Goal: Information Seeking & Learning: Learn about a topic

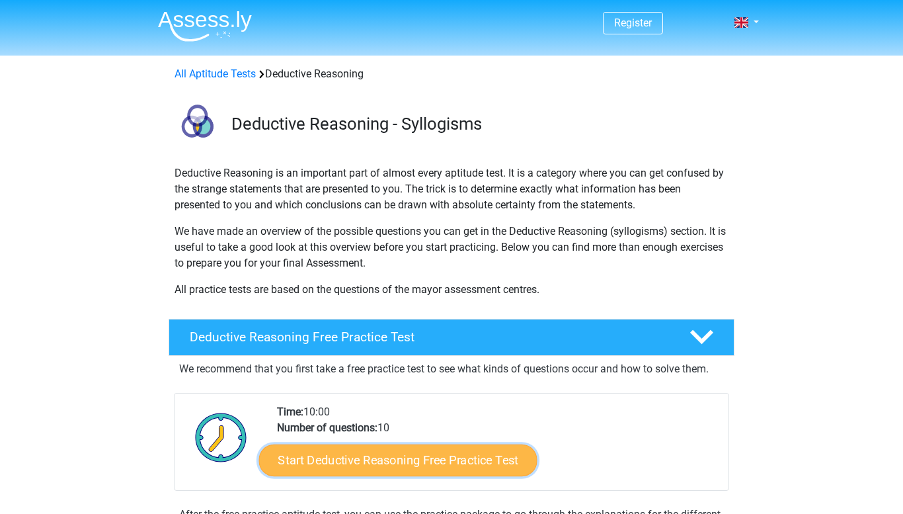
click at [389, 465] on link "Start Deductive Reasoning Free Practice Test" at bounding box center [398, 460] width 278 height 32
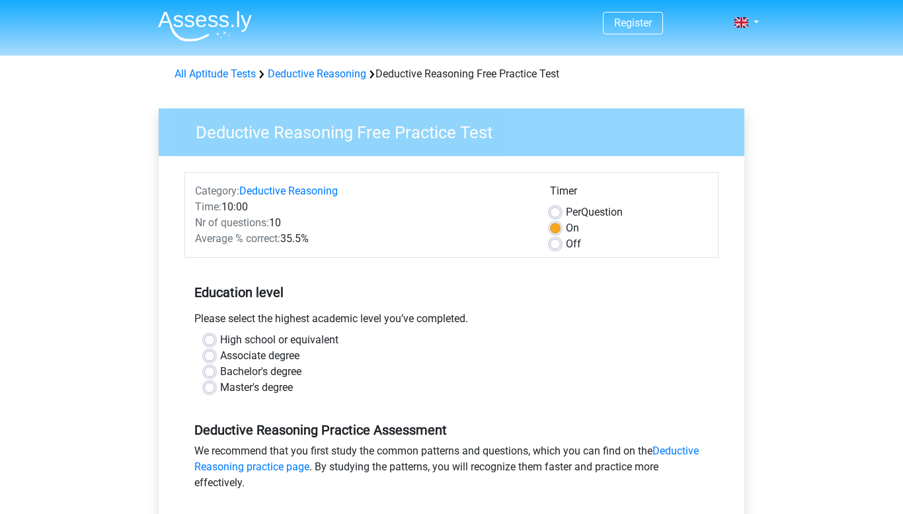
click at [220, 340] on label "High school or equivalent" at bounding box center [279, 340] width 118 height 16
click at [211, 340] on input "High school or equivalent" at bounding box center [209, 338] width 11 height 13
radio input "true"
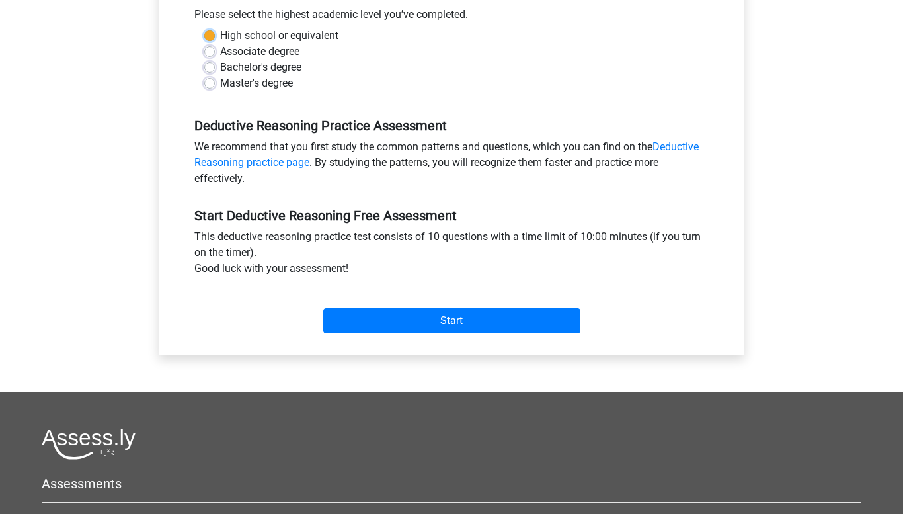
scroll to position [309, 0]
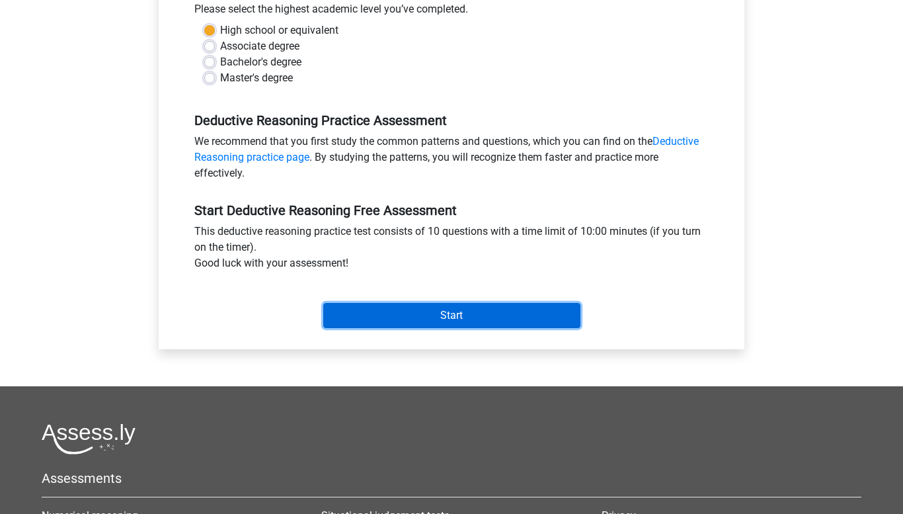
click at [464, 320] on input "Start" at bounding box center [451, 315] width 257 height 25
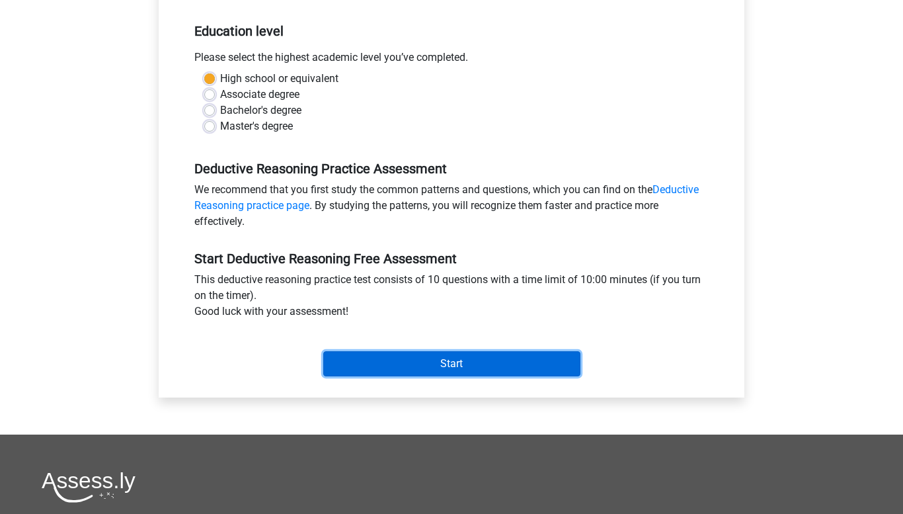
scroll to position [249, 0]
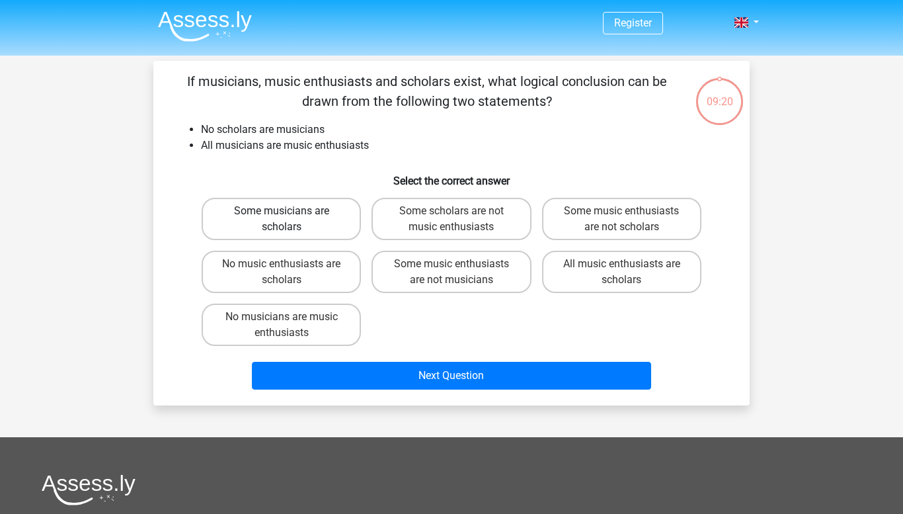
click at [283, 235] on label "Some musicians are scholars" at bounding box center [281, 219] width 159 height 42
click at [283, 219] on input "Some musicians are scholars" at bounding box center [286, 215] width 9 height 9
radio input "true"
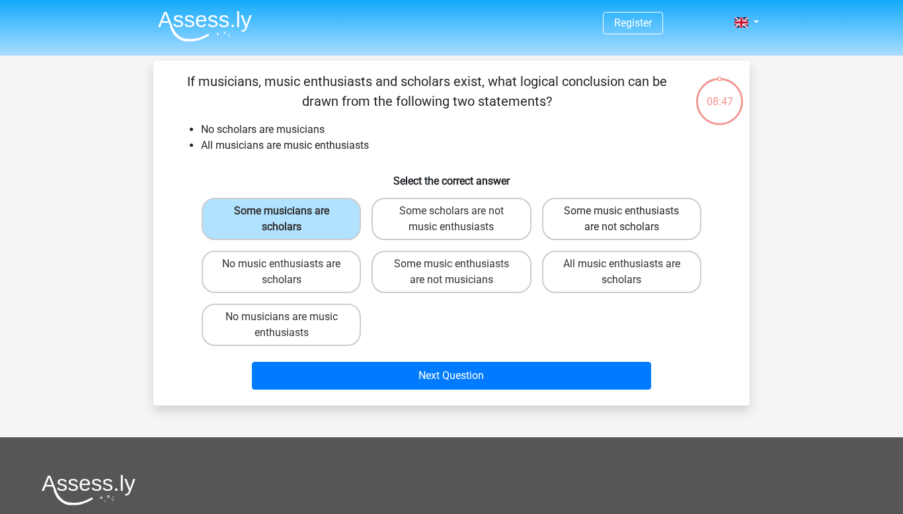
click at [602, 220] on label "Some music enthusiasts are not scholars" at bounding box center [621, 219] width 159 height 42
click at [621, 219] on input "Some music enthusiasts are not scholars" at bounding box center [625, 215] width 9 height 9
radio input "true"
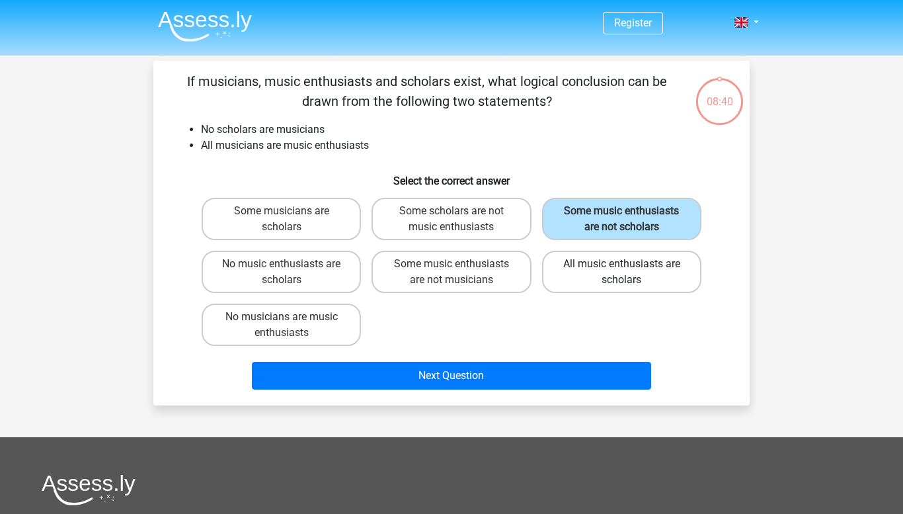
click at [606, 275] on label "All music enthusiasts are scholars" at bounding box center [621, 272] width 159 height 42
click at [621, 272] on input "All music enthusiasts are scholars" at bounding box center [625, 268] width 9 height 9
radio input "true"
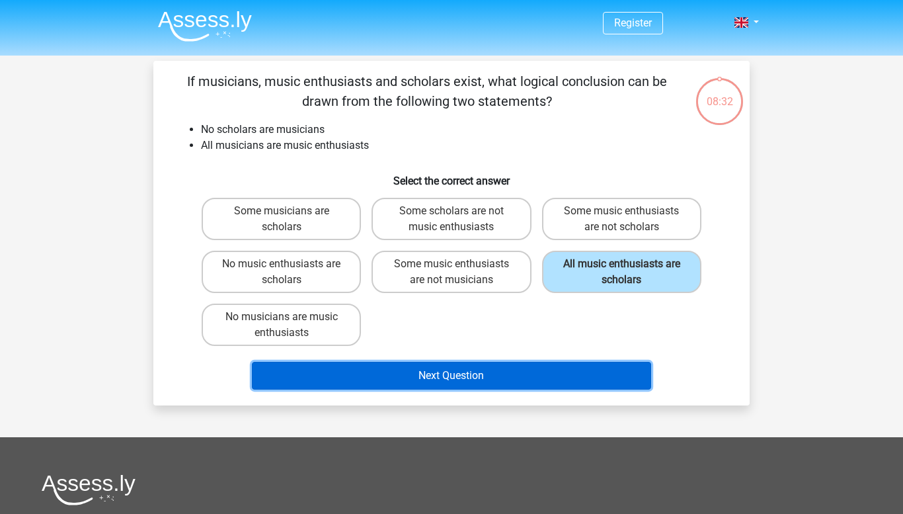
click at [365, 366] on button "Next Question" at bounding box center [452, 376] width 400 height 28
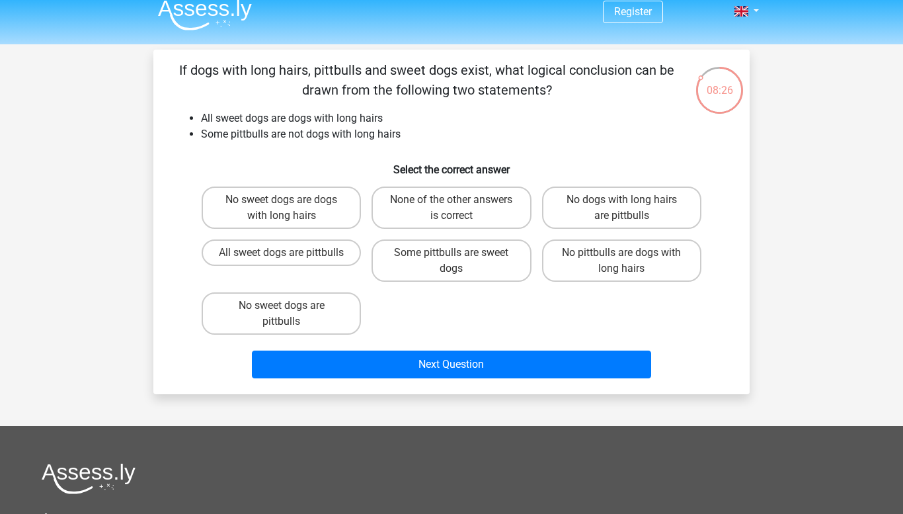
scroll to position [10, 0]
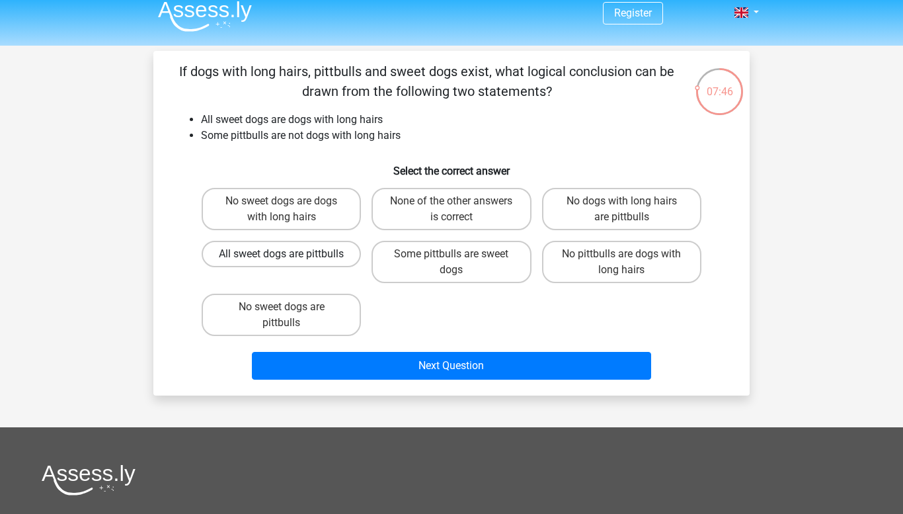
click at [246, 262] on label "All sweet dogs are pittbulls" at bounding box center [281, 254] width 159 height 26
click at [282, 262] on input "All sweet dogs are pittbulls" at bounding box center [286, 258] width 9 height 9
radio input "true"
click at [477, 211] on label "None of the other answers is correct" at bounding box center [451, 209] width 159 height 42
click at [460, 210] on input "None of the other answers is correct" at bounding box center [456, 205] width 9 height 9
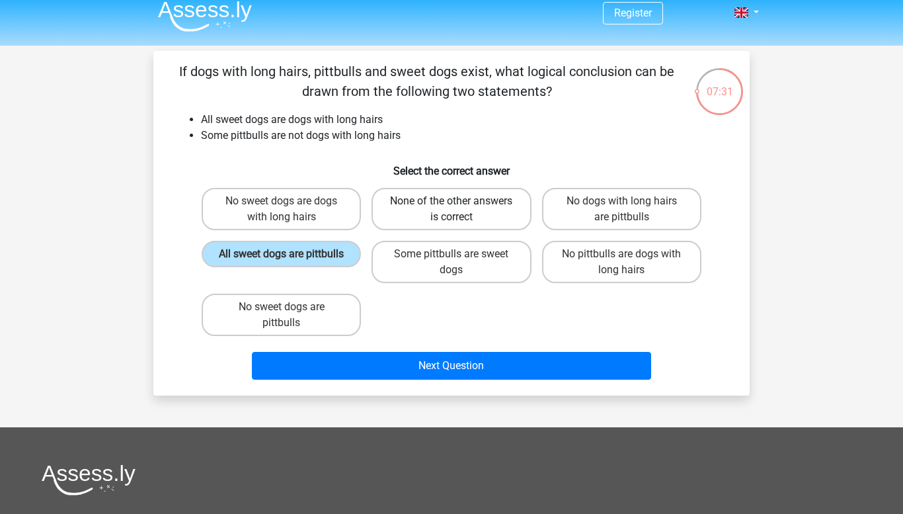
radio input "true"
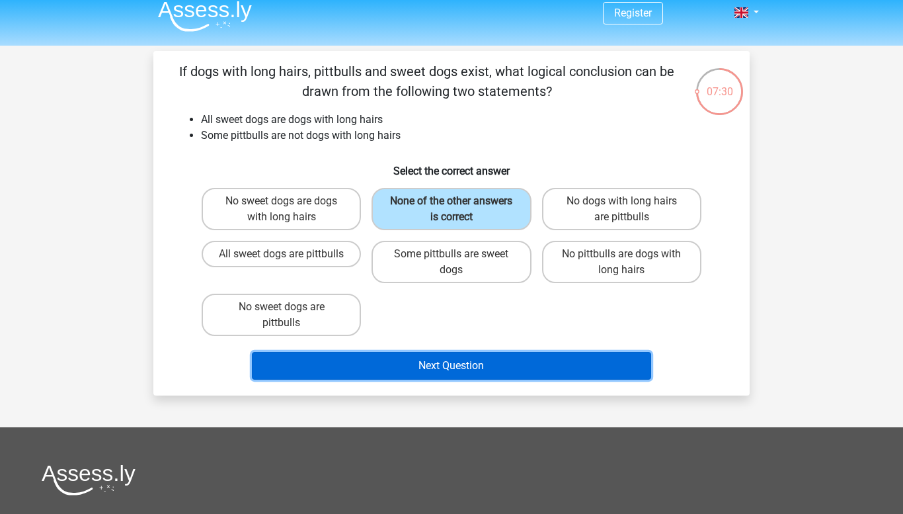
click at [393, 358] on button "Next Question" at bounding box center [452, 366] width 400 height 28
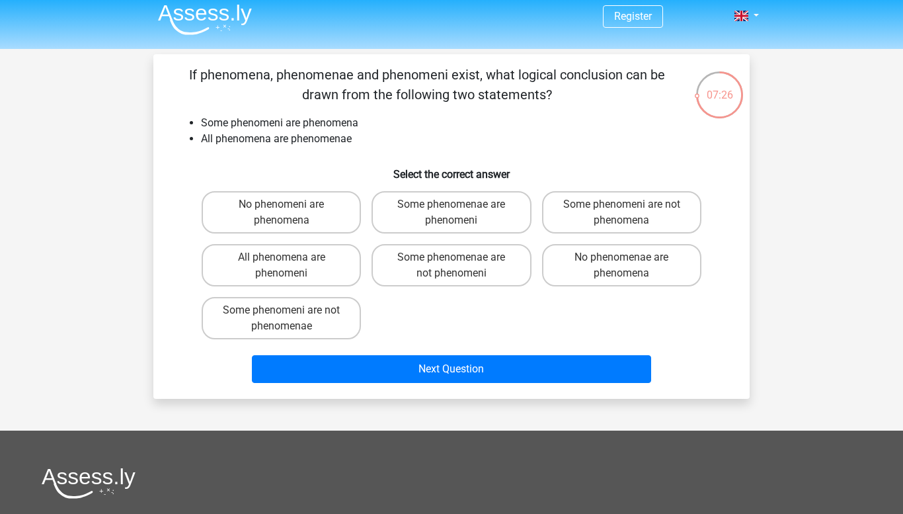
scroll to position [0, 0]
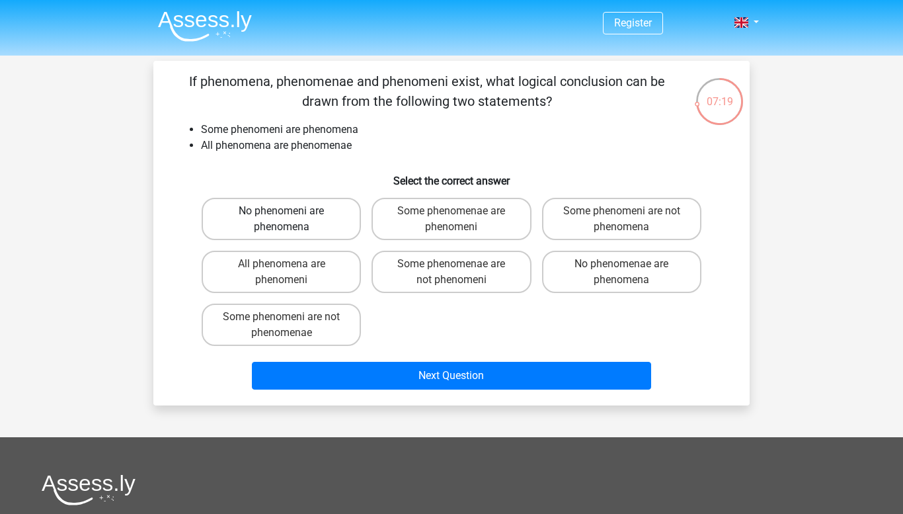
click at [223, 219] on label "No phenomeni are phenomena" at bounding box center [281, 219] width 159 height 42
click at [282, 219] on input "No phenomeni are phenomena" at bounding box center [286, 215] width 9 height 9
radio input "true"
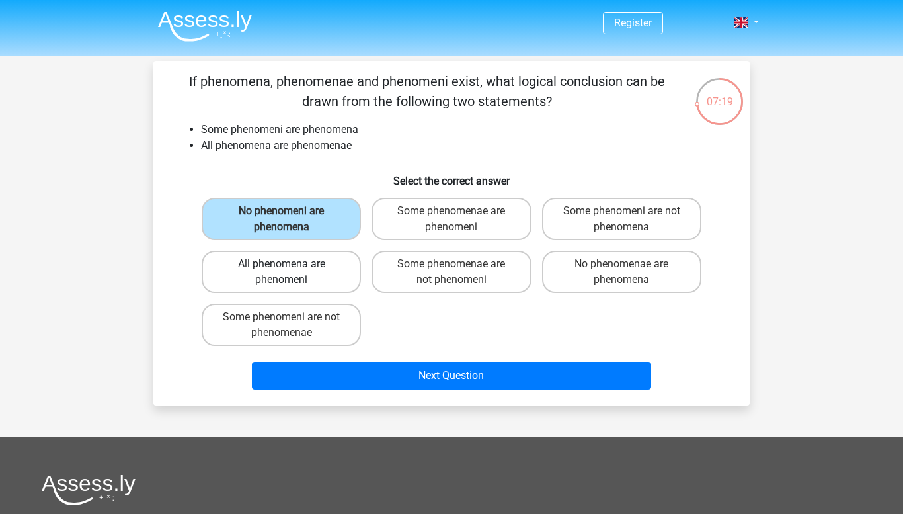
click at [234, 271] on label "All phenomena are phenomeni" at bounding box center [281, 272] width 159 height 42
click at [282, 271] on input "All phenomena are phenomeni" at bounding box center [286, 268] width 9 height 9
radio input "true"
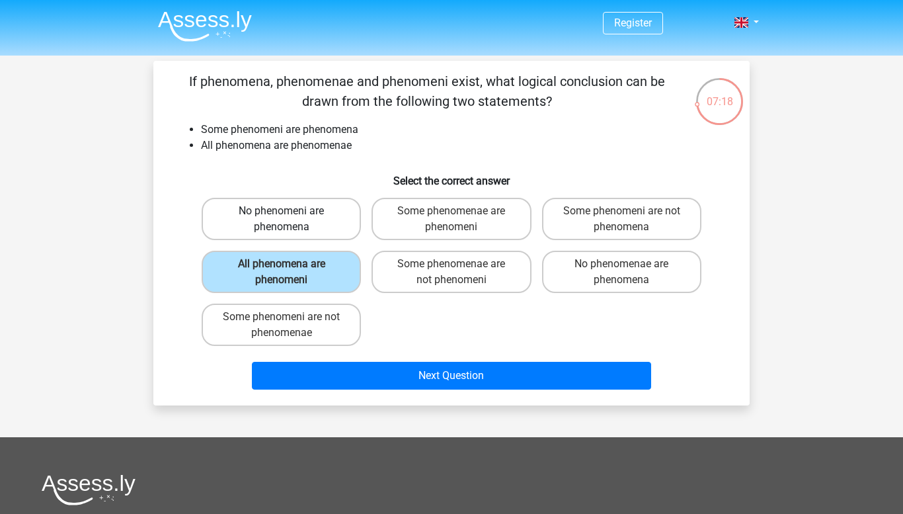
click at [236, 222] on label "No phenomeni are phenomena" at bounding box center [281, 219] width 159 height 42
click at [282, 219] on input "No phenomeni are phenomena" at bounding box center [286, 215] width 9 height 9
radio input "true"
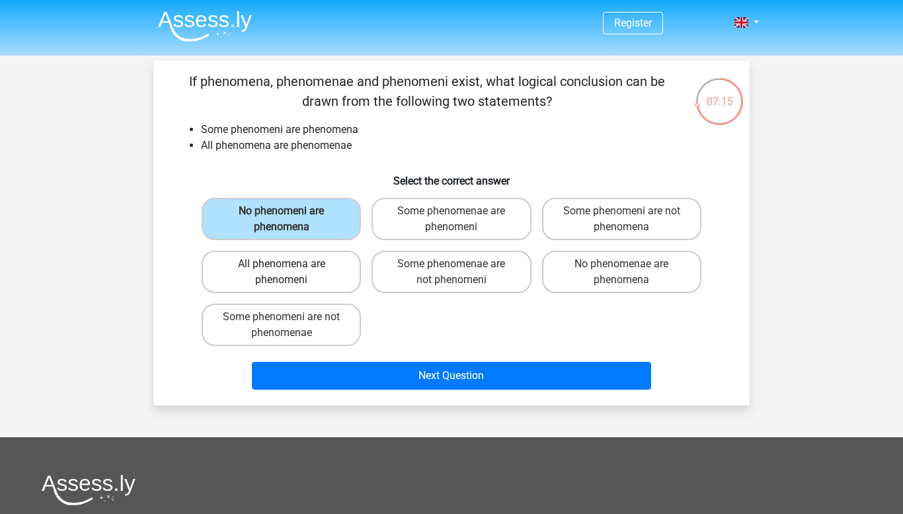
click at [218, 272] on label "All phenomena are phenomeni" at bounding box center [281, 272] width 159 height 42
click at [282, 272] on input "All phenomena are phenomeni" at bounding box center [286, 268] width 9 height 9
radio input "true"
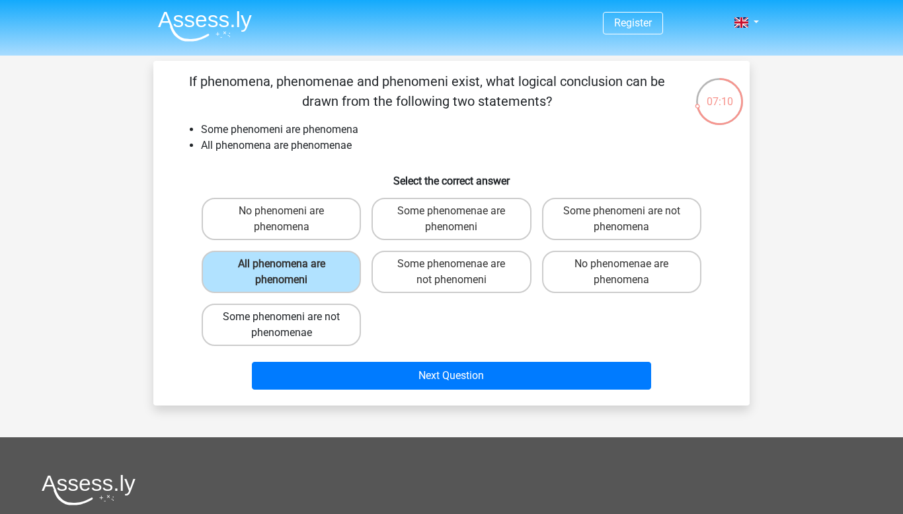
click at [219, 333] on label "Some phenomeni are not phenomenae" at bounding box center [281, 324] width 159 height 42
click at [282, 325] on input "Some phenomeni are not phenomenae" at bounding box center [286, 321] width 9 height 9
radio input "true"
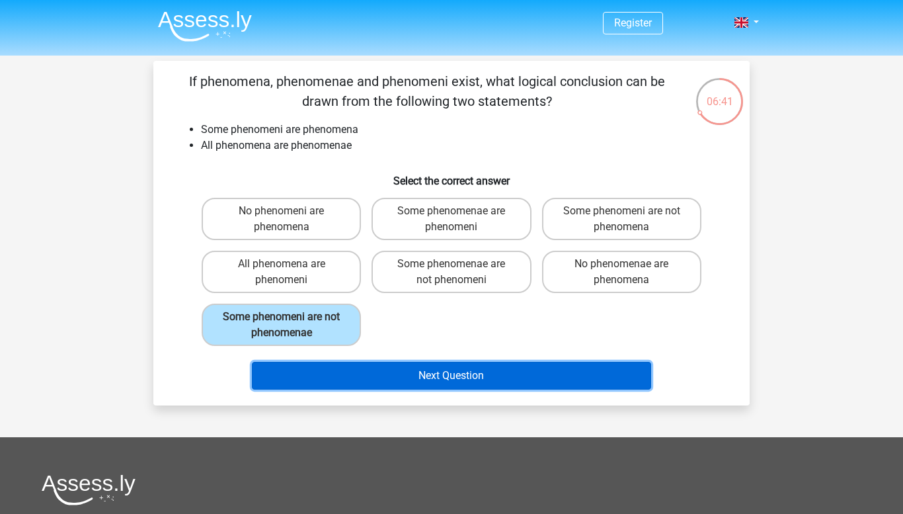
click at [607, 372] on button "Next Question" at bounding box center [452, 376] width 400 height 28
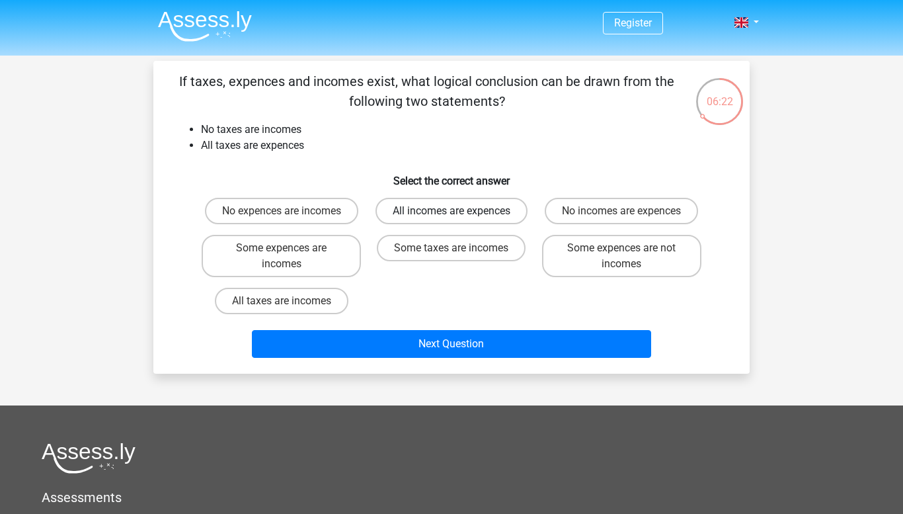
click at [479, 217] on label "All incomes are expences" at bounding box center [452, 211] width 152 height 26
click at [460, 217] on input "All incomes are expences" at bounding box center [456, 215] width 9 height 9
radio input "true"
click at [562, 255] on label "Some expences are not incomes" at bounding box center [621, 256] width 159 height 42
click at [621, 255] on input "Some expences are not incomes" at bounding box center [625, 252] width 9 height 9
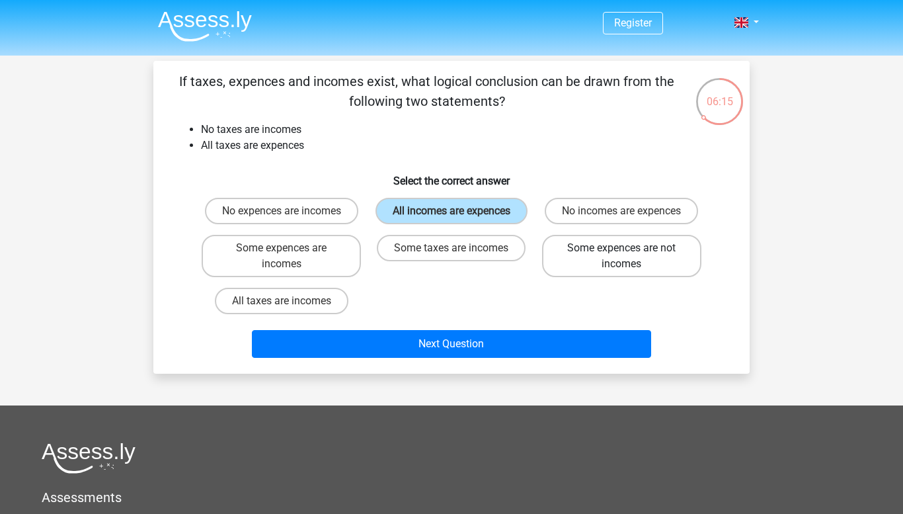
radio input "true"
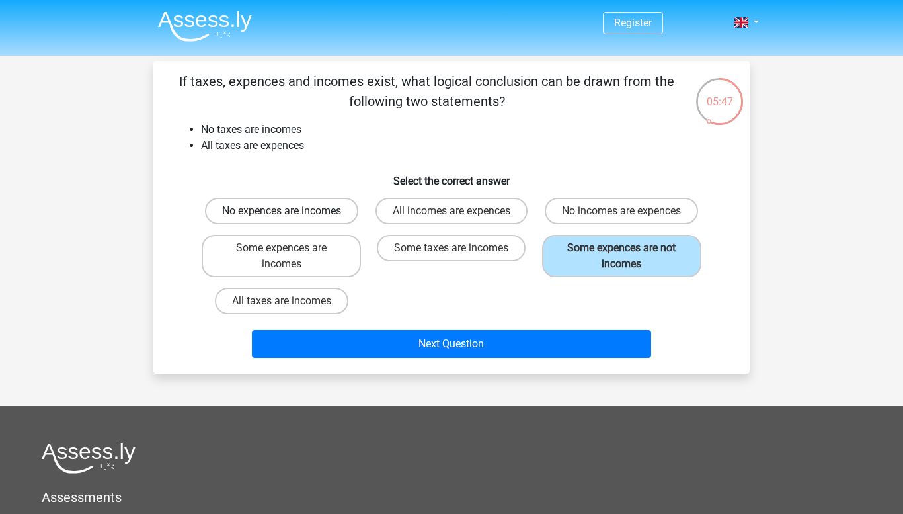
click at [333, 216] on label "No expences are incomes" at bounding box center [281, 211] width 153 height 26
click at [290, 216] on input "No expences are incomes" at bounding box center [286, 215] width 9 height 9
radio input "true"
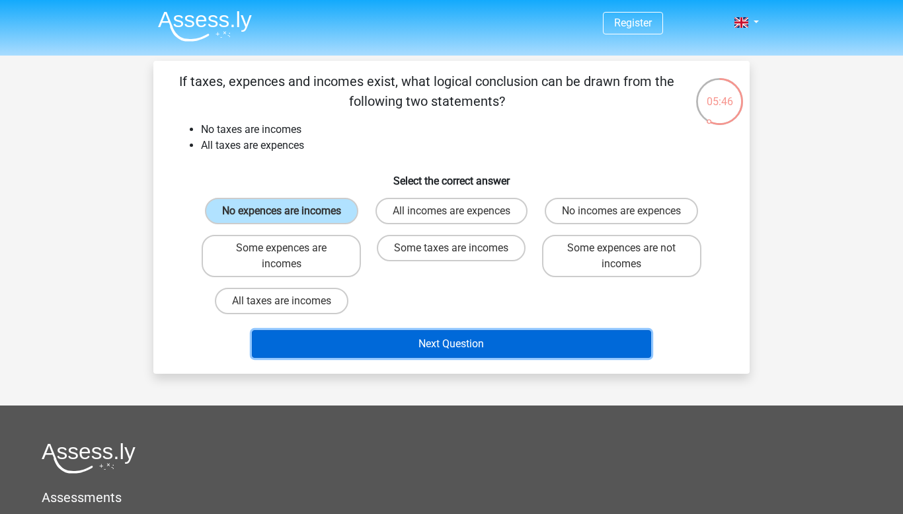
click at [414, 353] on button "Next Question" at bounding box center [452, 344] width 400 height 28
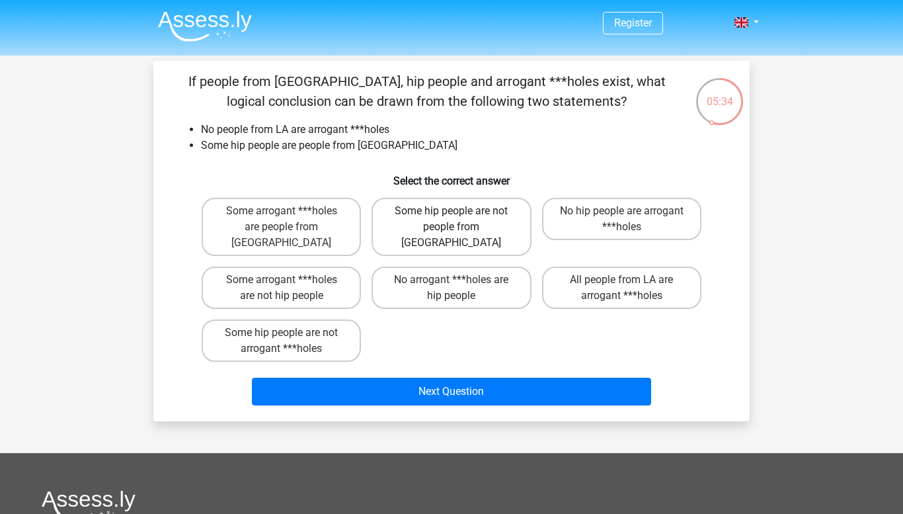
click at [443, 239] on label "Some hip people are not people from [GEOGRAPHIC_DATA]" at bounding box center [451, 227] width 159 height 58
click at [452, 219] on input "Some hip people are not people from [GEOGRAPHIC_DATA]" at bounding box center [456, 215] width 9 height 9
radio input "true"
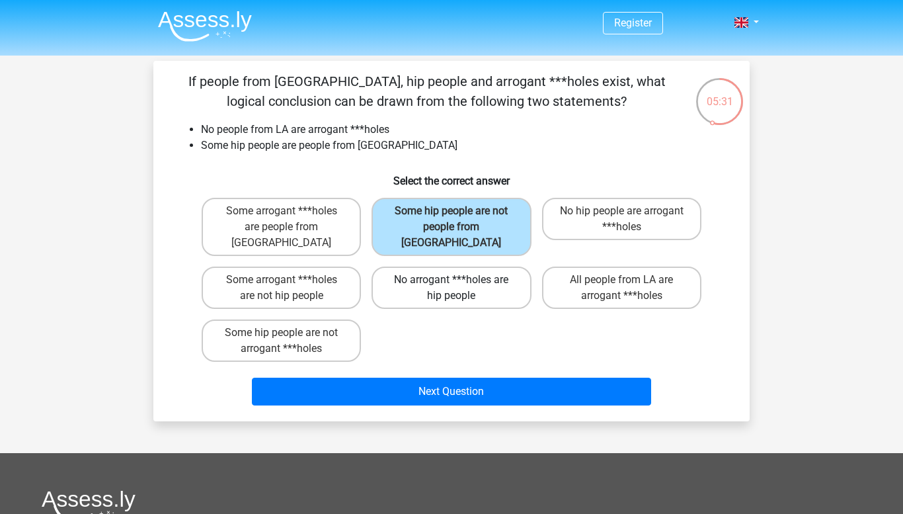
click at [462, 276] on label "No arrogant ***holes are hip people" at bounding box center [451, 287] width 159 height 42
click at [460, 280] on input "No arrogant ***holes are hip people" at bounding box center [456, 284] width 9 height 9
radio input "true"
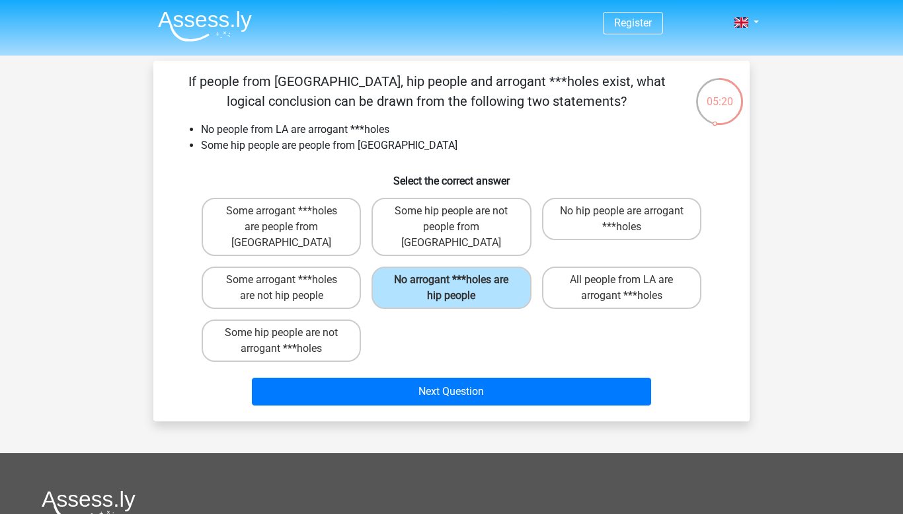
click at [399, 298] on div "No arrogant ***holes are hip people" at bounding box center [451, 287] width 170 height 53
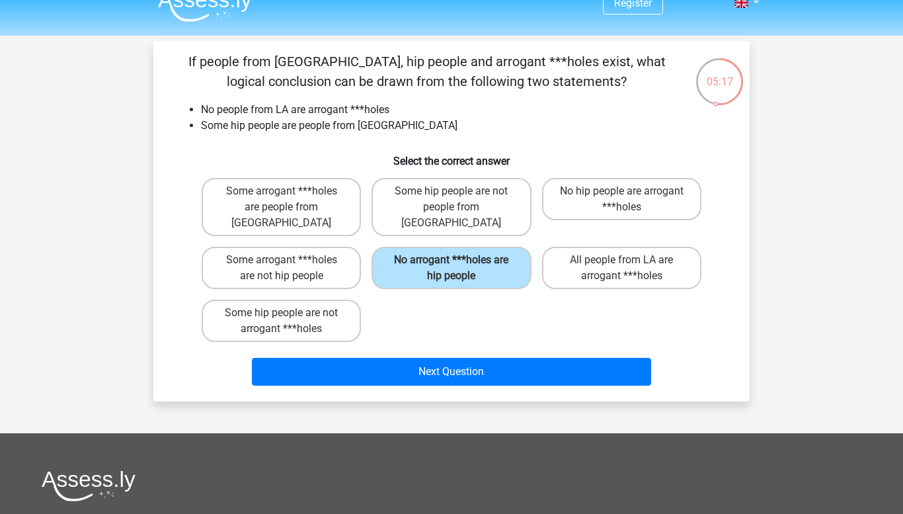
scroll to position [22, 0]
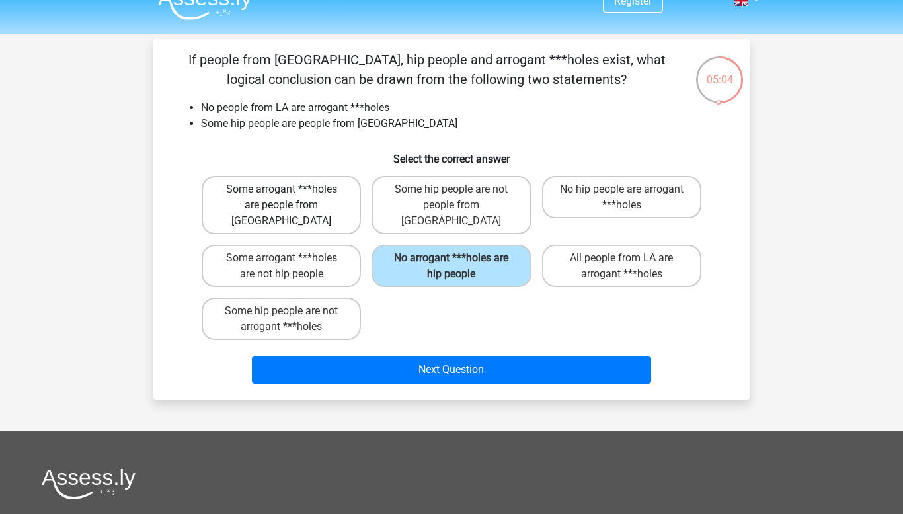
click at [310, 192] on label "Some arrogant ***holes are people from [GEOGRAPHIC_DATA]" at bounding box center [281, 205] width 159 height 58
click at [290, 192] on input "Some arrogant ***holes are people from [GEOGRAPHIC_DATA]" at bounding box center [286, 193] width 9 height 9
radio input "true"
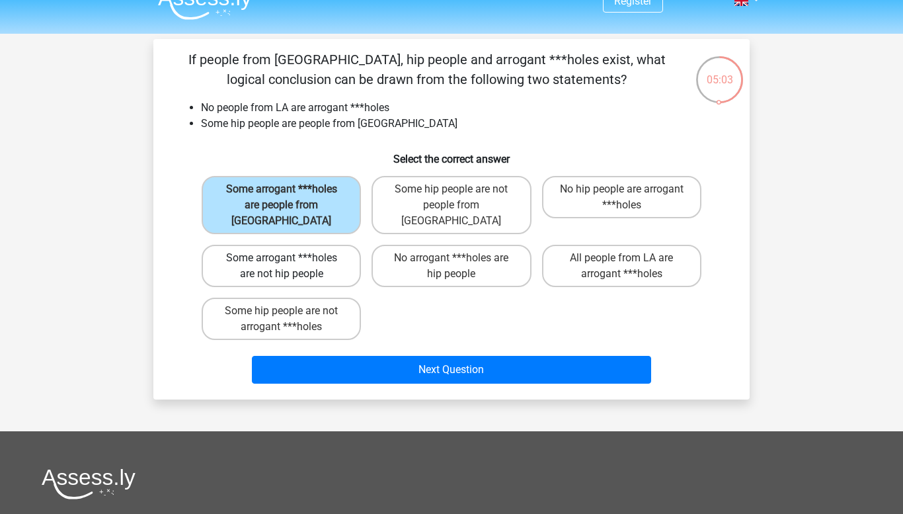
click at [327, 245] on label "Some arrogant ***holes are not hip people" at bounding box center [281, 266] width 159 height 42
click at [290, 258] on input "Some arrogant ***holes are not hip people" at bounding box center [286, 262] width 9 height 9
radio input "true"
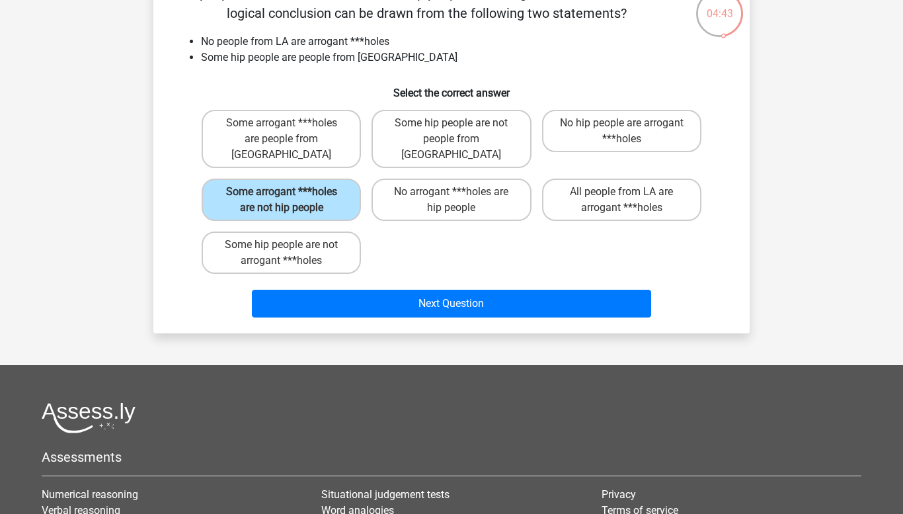
scroll to position [95, 0]
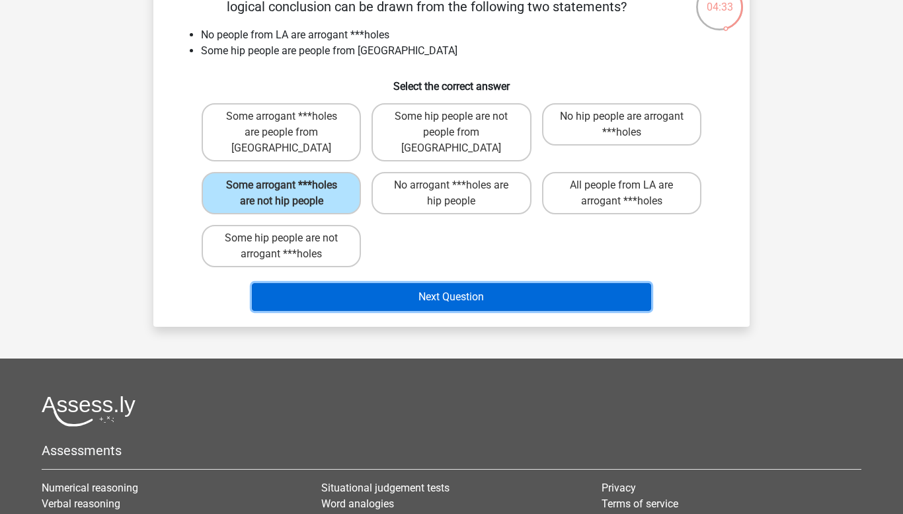
click at [401, 283] on button "Next Question" at bounding box center [452, 297] width 400 height 28
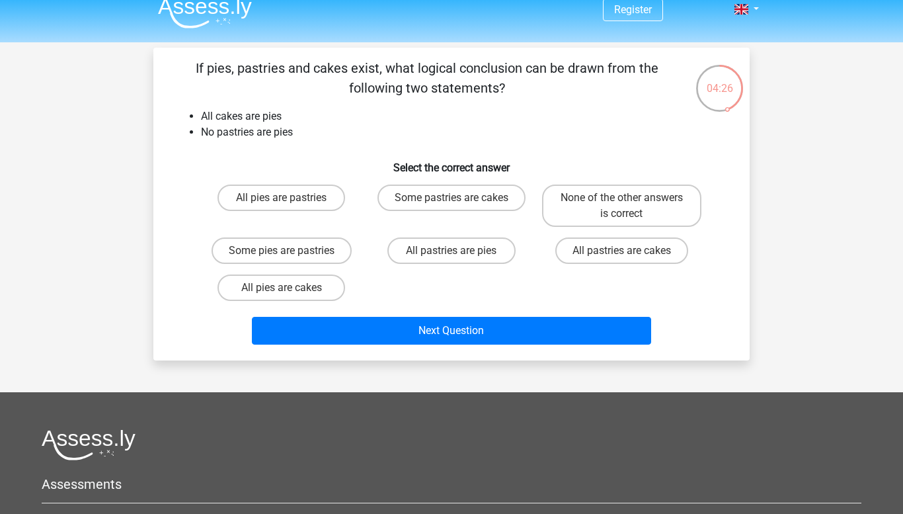
scroll to position [11, 0]
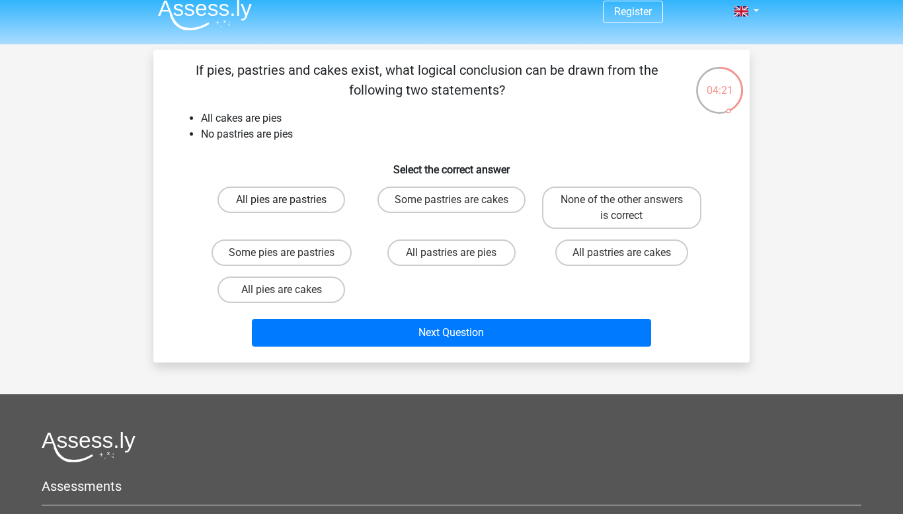
click at [296, 206] on label "All pies are pastries" at bounding box center [282, 199] width 128 height 26
click at [290, 206] on input "All pies are pastries" at bounding box center [286, 204] width 9 height 9
radio input "true"
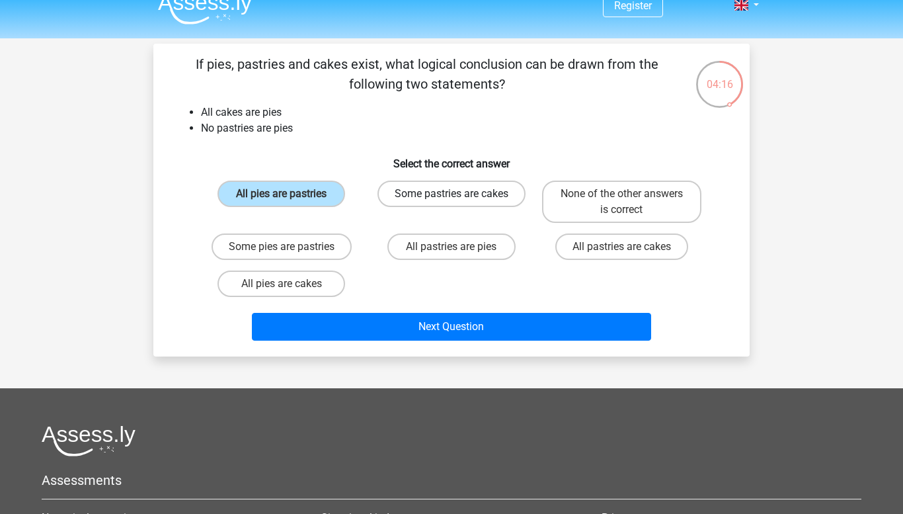
scroll to position [19, 0]
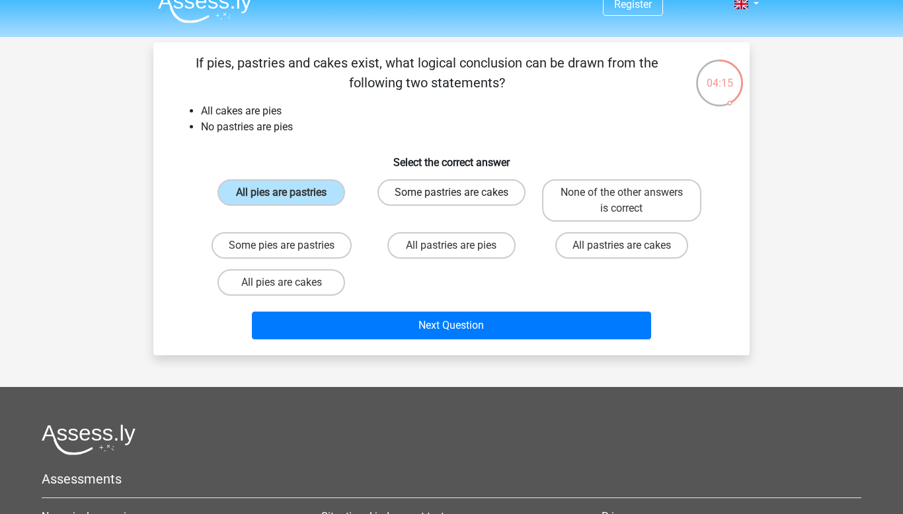
click at [443, 201] on label "Some pastries are cakes" at bounding box center [451, 192] width 148 height 26
click at [452, 201] on input "Some pastries are cakes" at bounding box center [456, 196] width 9 height 9
radio input "true"
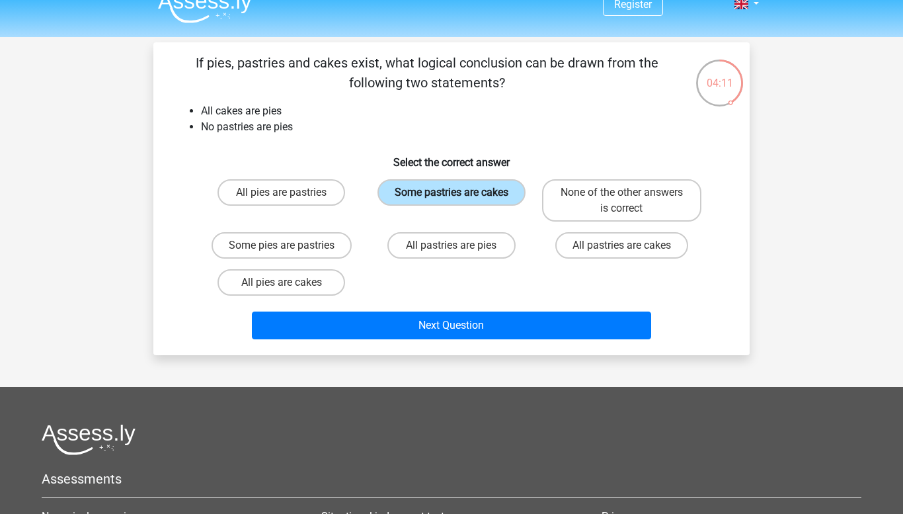
scroll to position [16, 0]
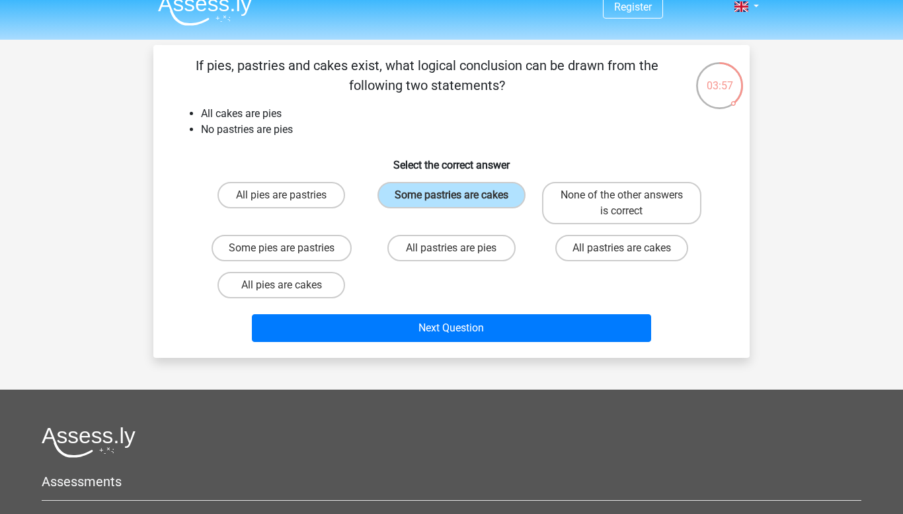
click at [609, 262] on div "All pastries are cakes" at bounding box center [622, 247] width 170 height 37
click at [315, 285] on label "All pies are cakes" at bounding box center [282, 285] width 128 height 26
click at [290, 285] on input "All pies are cakes" at bounding box center [286, 289] width 9 height 9
radio input "true"
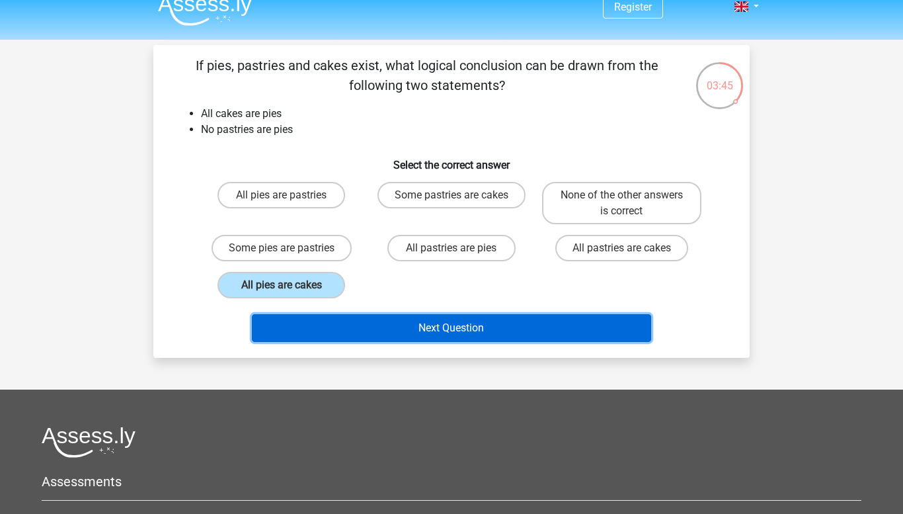
click at [411, 319] on button "Next Question" at bounding box center [452, 328] width 400 height 28
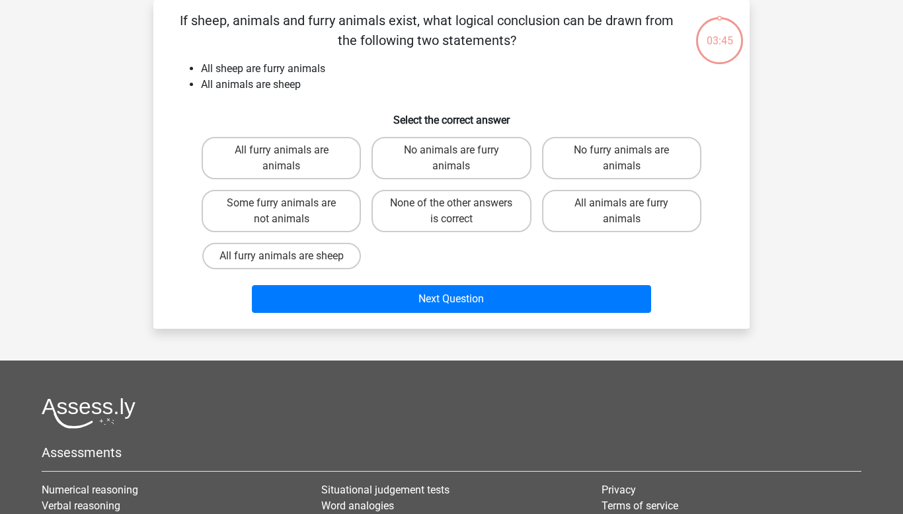
scroll to position [0, 0]
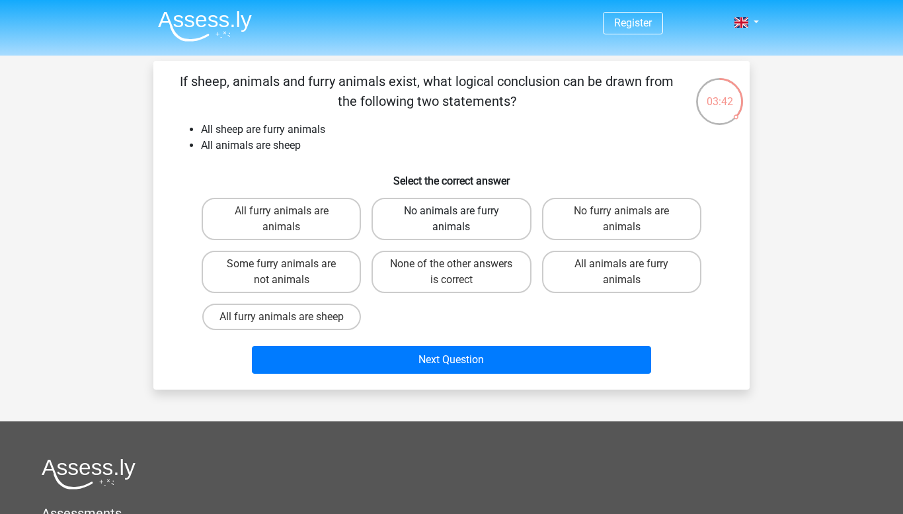
click at [435, 221] on label "No animals are furry animals" at bounding box center [451, 219] width 159 height 42
click at [452, 219] on input "No animals are furry animals" at bounding box center [456, 215] width 9 height 9
radio input "true"
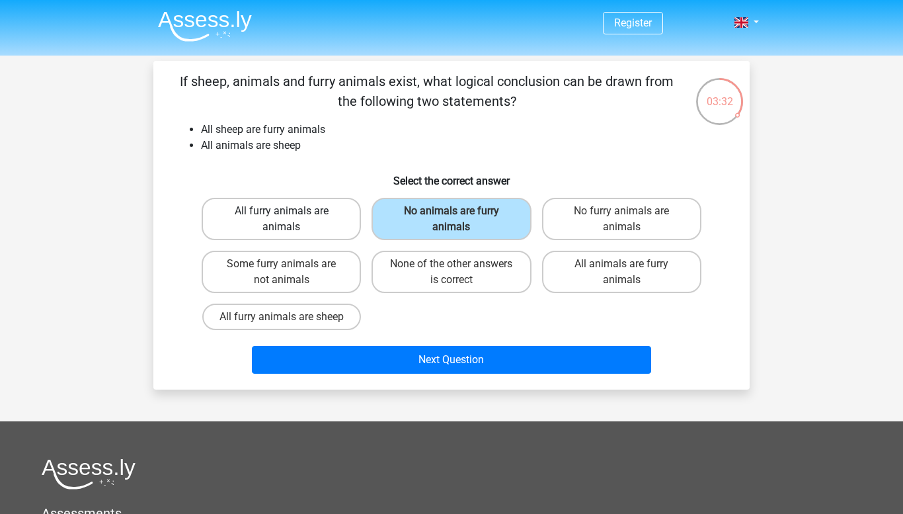
click at [332, 221] on label "All furry animals are animals" at bounding box center [281, 219] width 159 height 42
click at [290, 219] on input "All furry animals are animals" at bounding box center [286, 215] width 9 height 9
radio input "true"
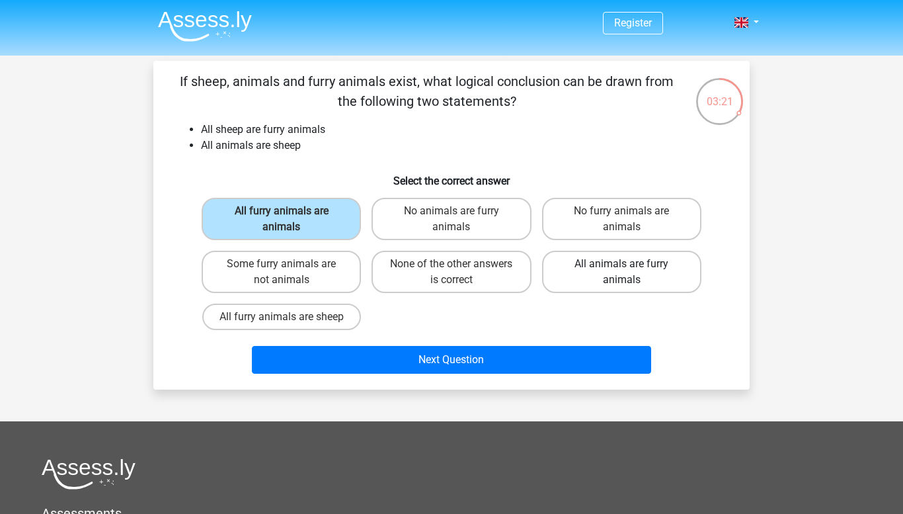
click at [598, 282] on label "All animals are furry animals" at bounding box center [621, 272] width 159 height 42
click at [621, 272] on input "All animals are furry animals" at bounding box center [625, 268] width 9 height 9
radio input "true"
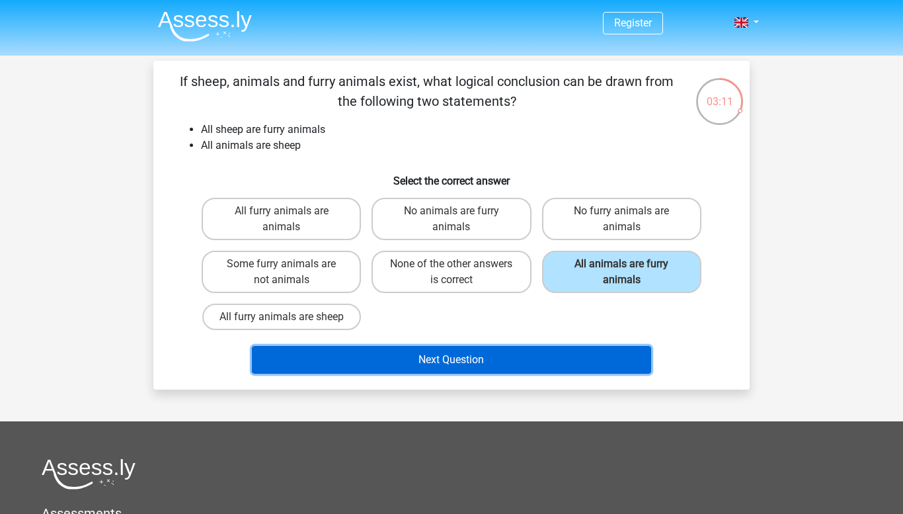
click at [448, 358] on button "Next Question" at bounding box center [452, 360] width 400 height 28
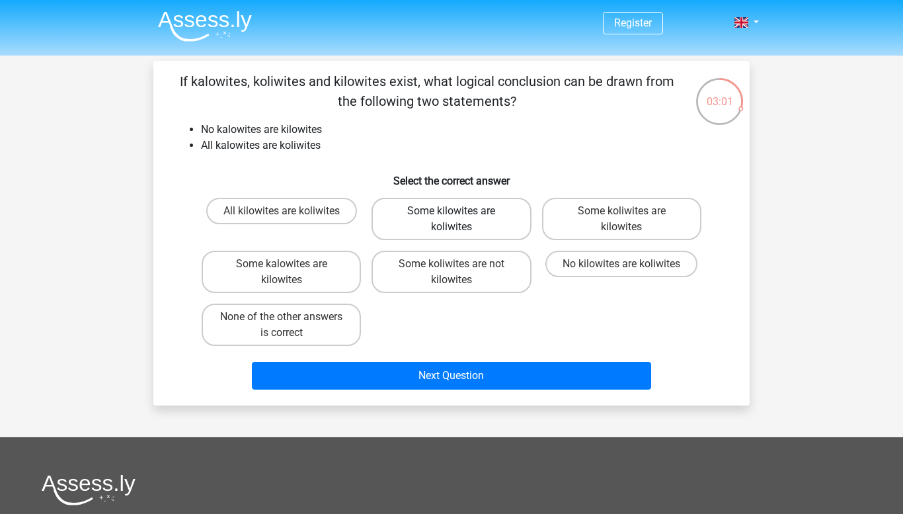
click at [456, 208] on label "Some kilowites are koliwites" at bounding box center [451, 219] width 159 height 42
click at [456, 211] on input "Some kilowites are koliwites" at bounding box center [456, 215] width 9 height 9
radio input "true"
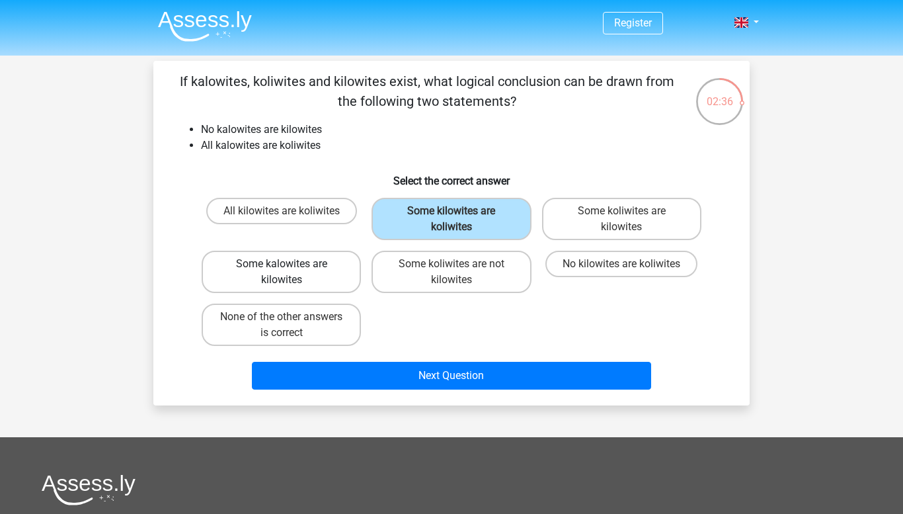
click at [325, 257] on label "Some kalowites are kilowites" at bounding box center [281, 272] width 159 height 42
click at [290, 264] on input "Some kalowites are kilowites" at bounding box center [286, 268] width 9 height 9
radio input "true"
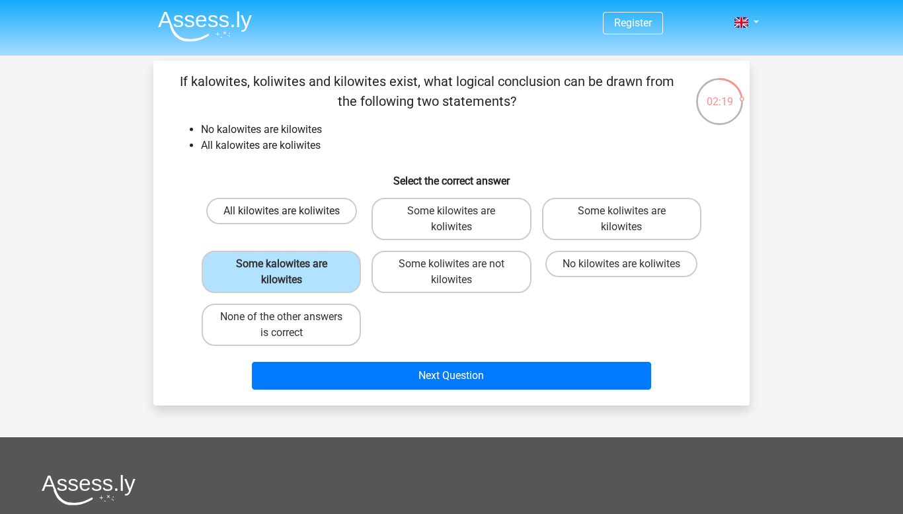
click at [311, 213] on label "All kilowites are koliwites" at bounding box center [281, 211] width 151 height 26
click at [290, 213] on input "All kilowites are koliwites" at bounding box center [286, 215] width 9 height 9
radio input "true"
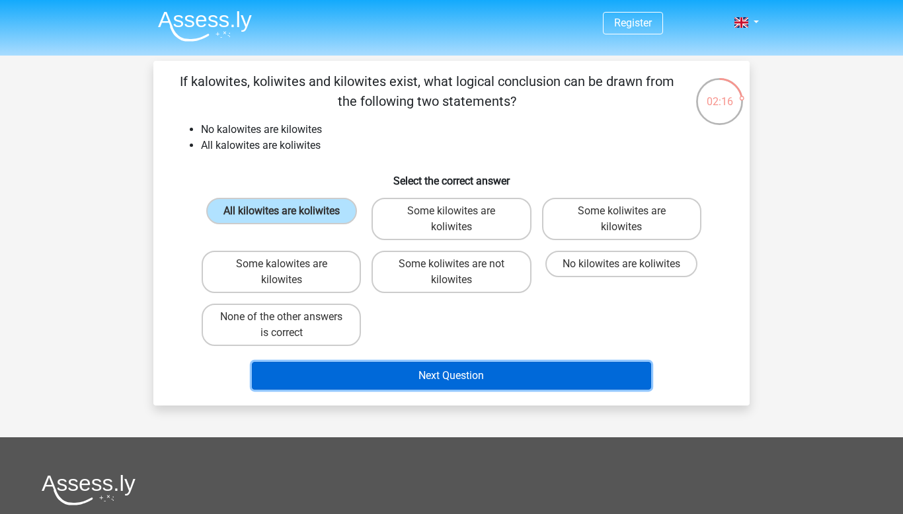
click at [406, 381] on button "Next Question" at bounding box center [452, 376] width 400 height 28
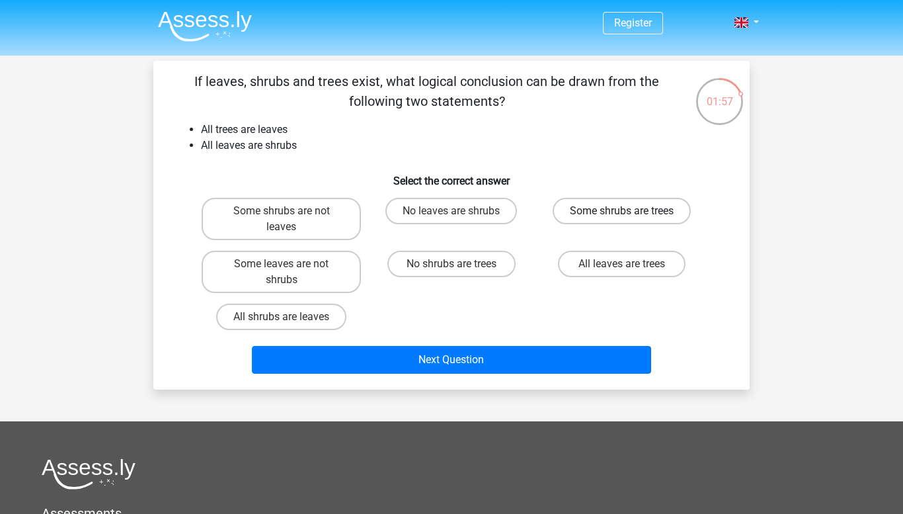
click at [663, 218] on label "Some shrubs are trees" at bounding box center [622, 211] width 138 height 26
click at [630, 218] on input "Some shrubs are trees" at bounding box center [625, 215] width 9 height 9
radio input "true"
click at [624, 274] on label "All leaves are trees" at bounding box center [622, 264] width 128 height 26
click at [624, 272] on input "All leaves are trees" at bounding box center [625, 268] width 9 height 9
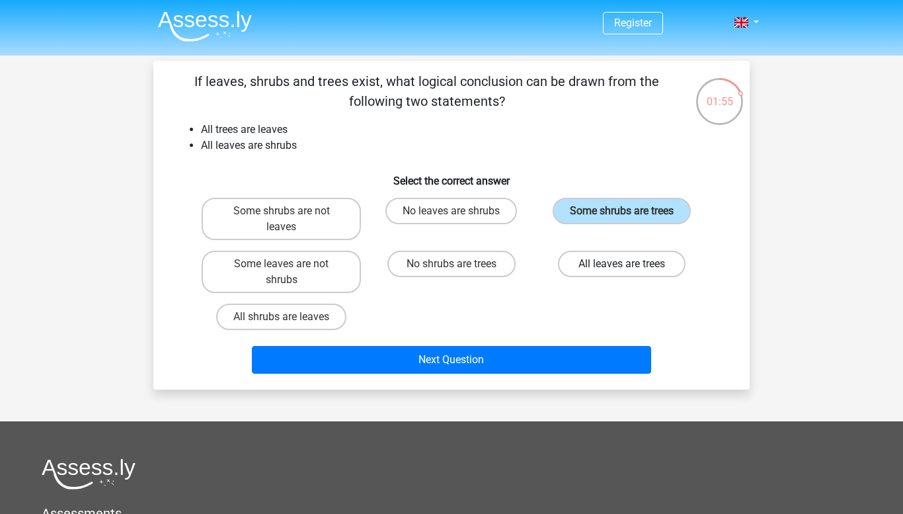
radio input "true"
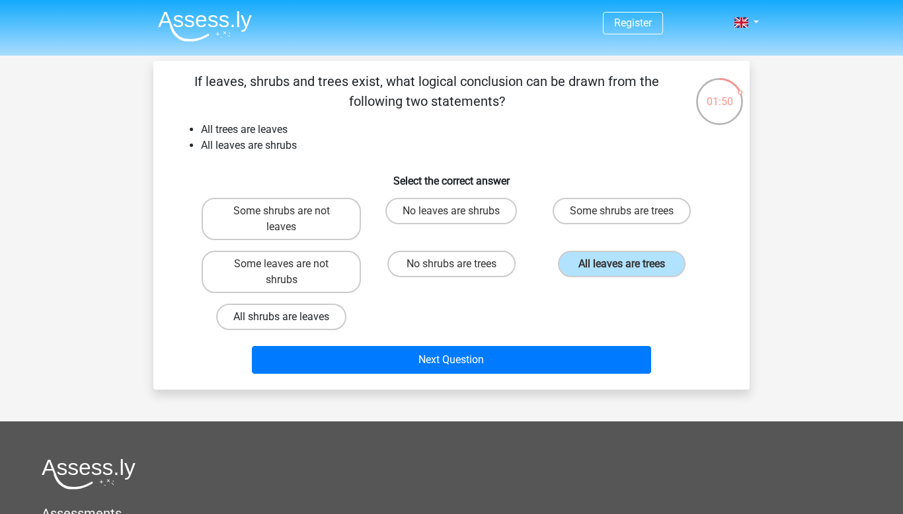
click at [292, 318] on label "All shrubs are leaves" at bounding box center [281, 316] width 130 height 26
click at [290, 318] on input "All shrubs are leaves" at bounding box center [286, 321] width 9 height 9
radio input "true"
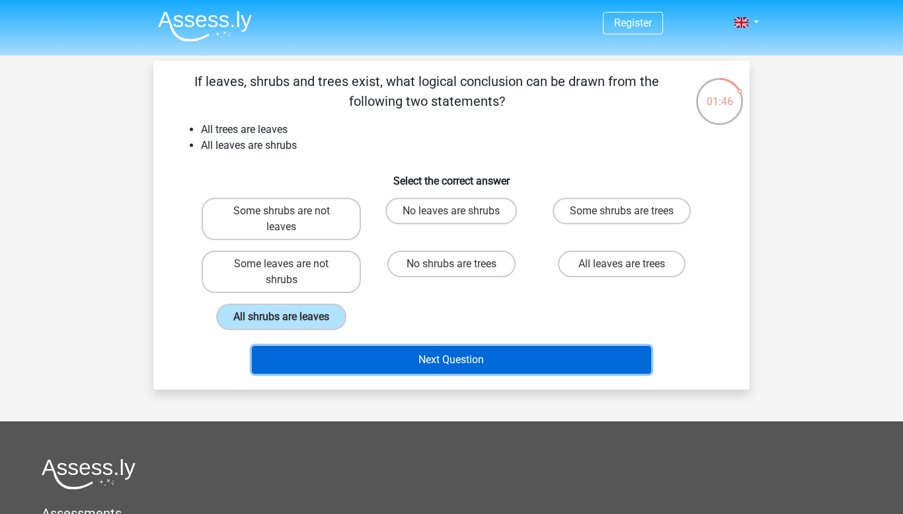
click at [362, 366] on button "Next Question" at bounding box center [452, 360] width 400 height 28
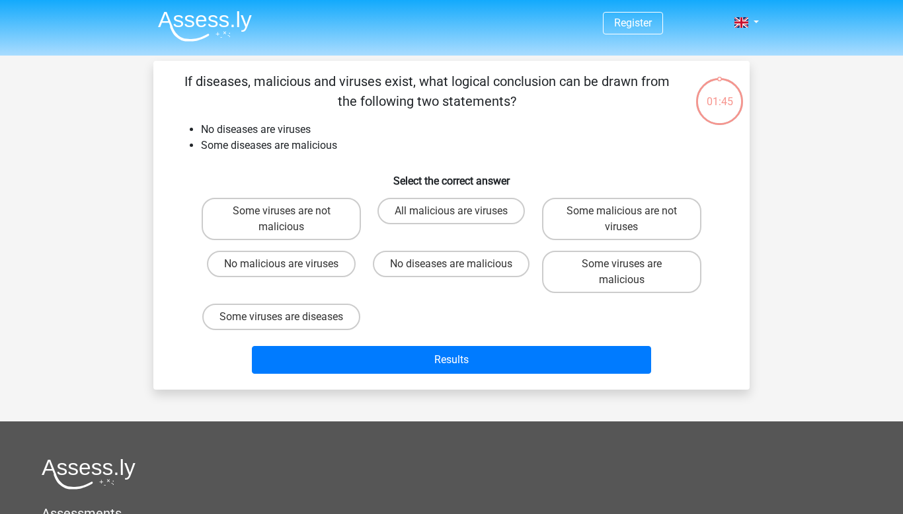
scroll to position [61, 0]
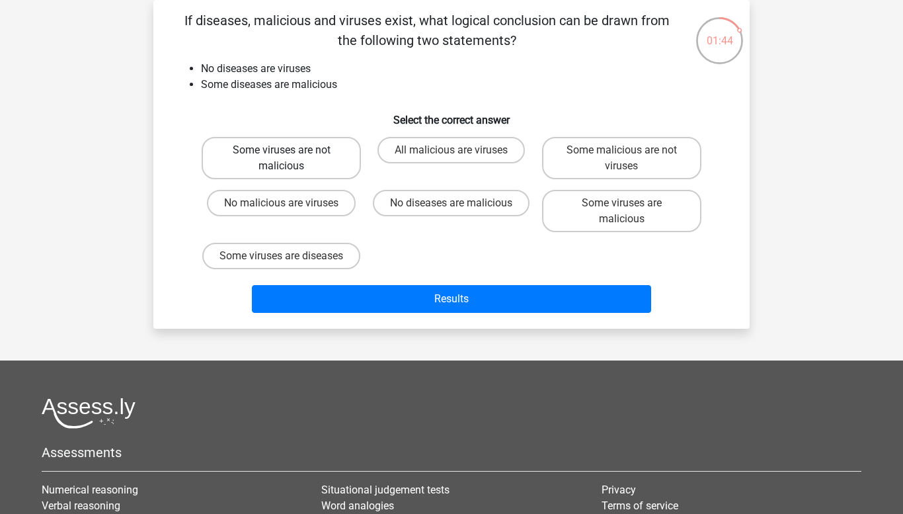
click at [333, 155] on label "Some viruses are not malicious" at bounding box center [281, 158] width 159 height 42
click at [290, 155] on input "Some viruses are not malicious" at bounding box center [286, 154] width 9 height 9
radio input "true"
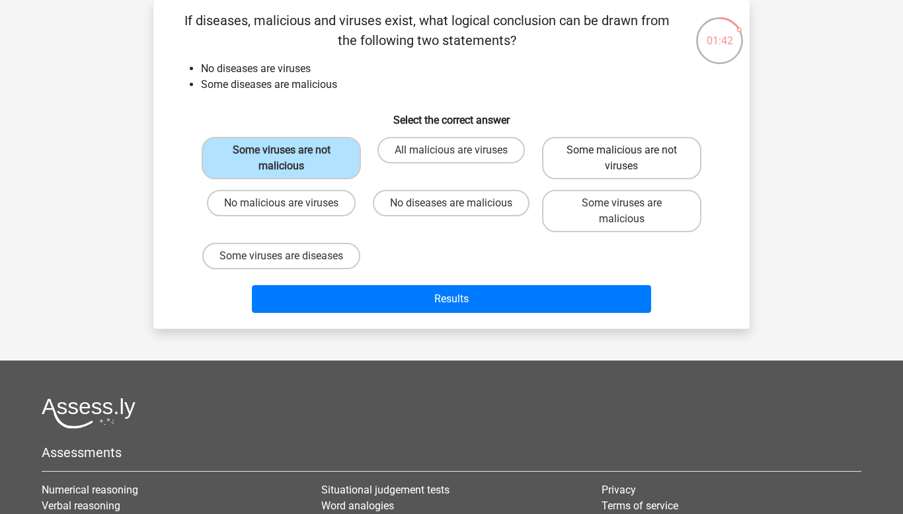
click at [576, 166] on label "Some malicious are not viruses" at bounding box center [621, 158] width 159 height 42
click at [621, 159] on input "Some malicious are not viruses" at bounding box center [625, 154] width 9 height 9
radio input "true"
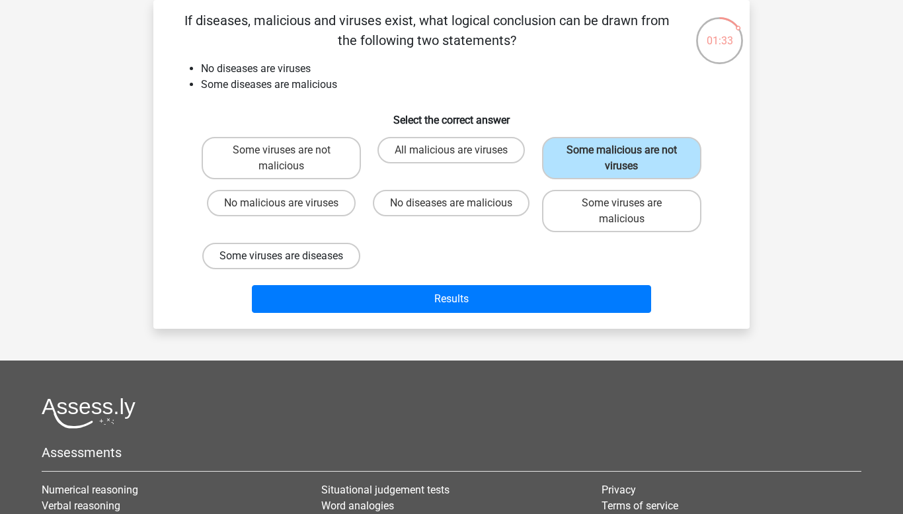
click at [302, 258] on label "Some viruses are diseases" at bounding box center [281, 256] width 158 height 26
click at [290, 258] on input "Some viruses are diseases" at bounding box center [286, 260] width 9 height 9
radio input "true"
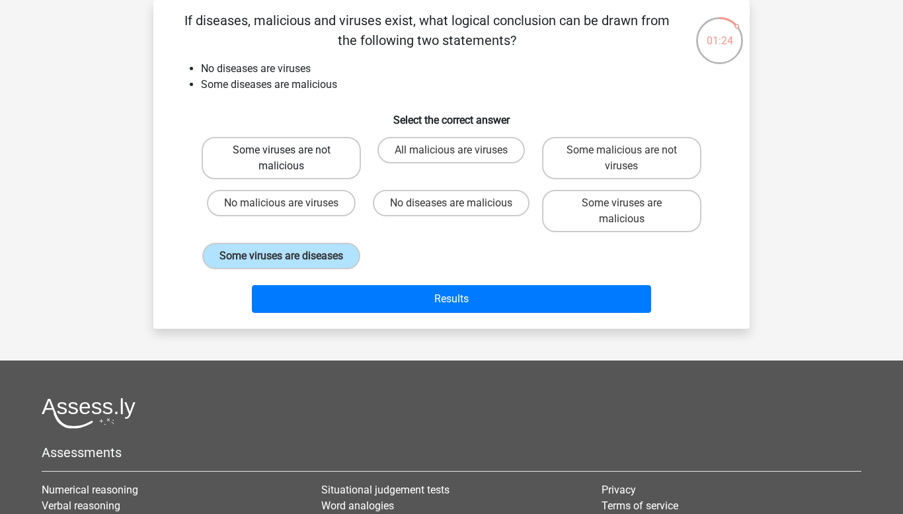
click at [331, 169] on label "Some viruses are not malicious" at bounding box center [281, 158] width 159 height 42
click at [290, 159] on input "Some viruses are not malicious" at bounding box center [286, 154] width 9 height 9
radio input "true"
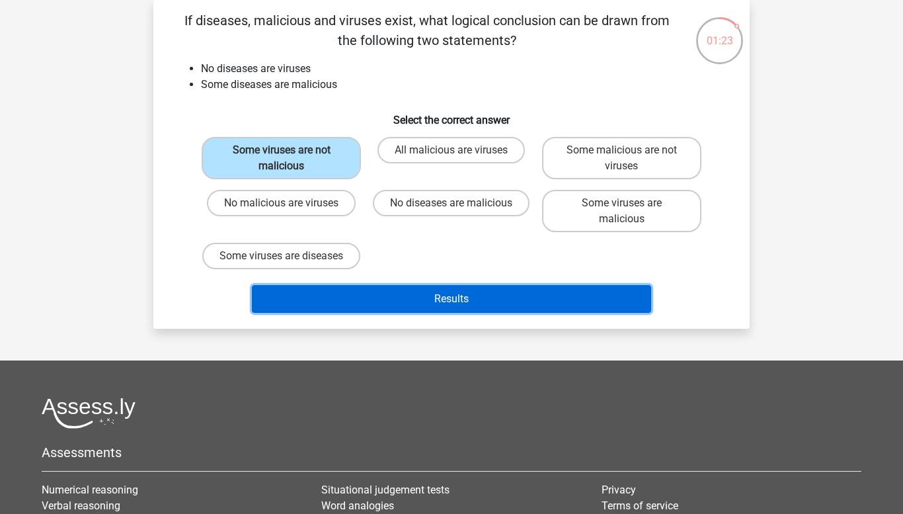
click at [397, 313] on button "Results" at bounding box center [452, 299] width 400 height 28
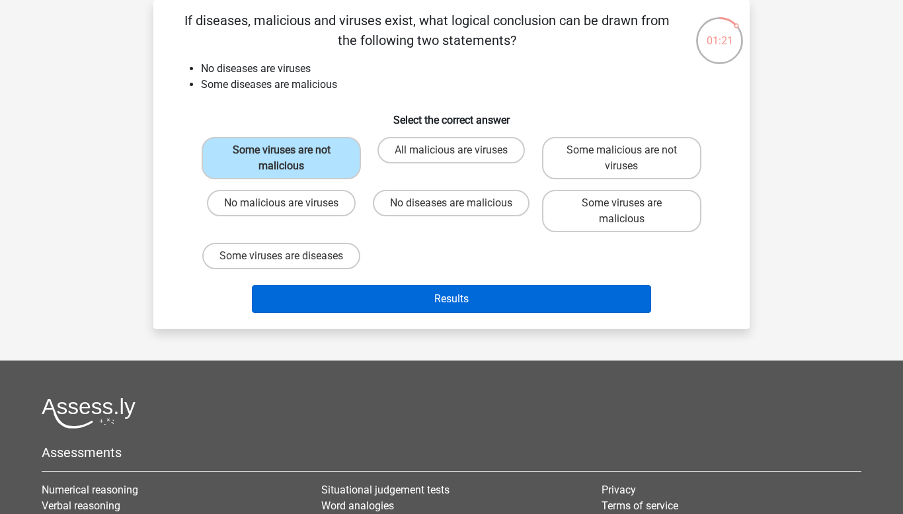
scroll to position [0, 0]
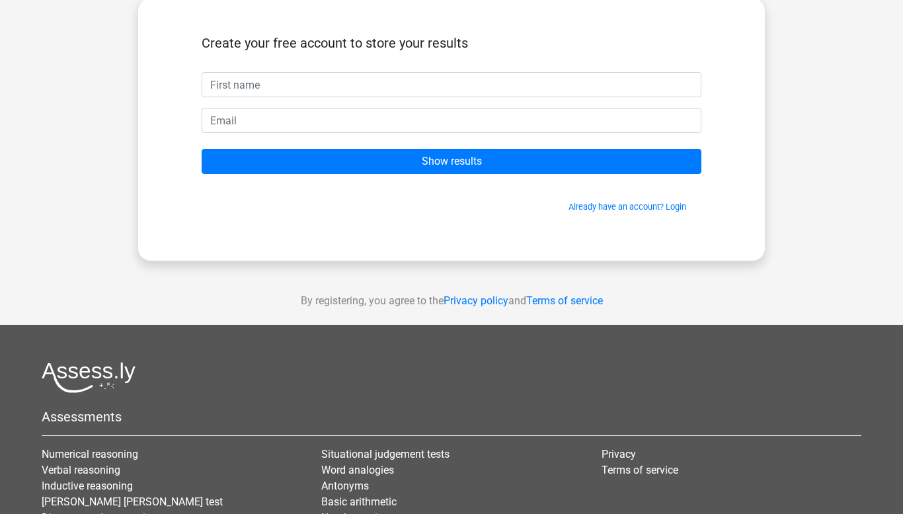
scroll to position [75, 0]
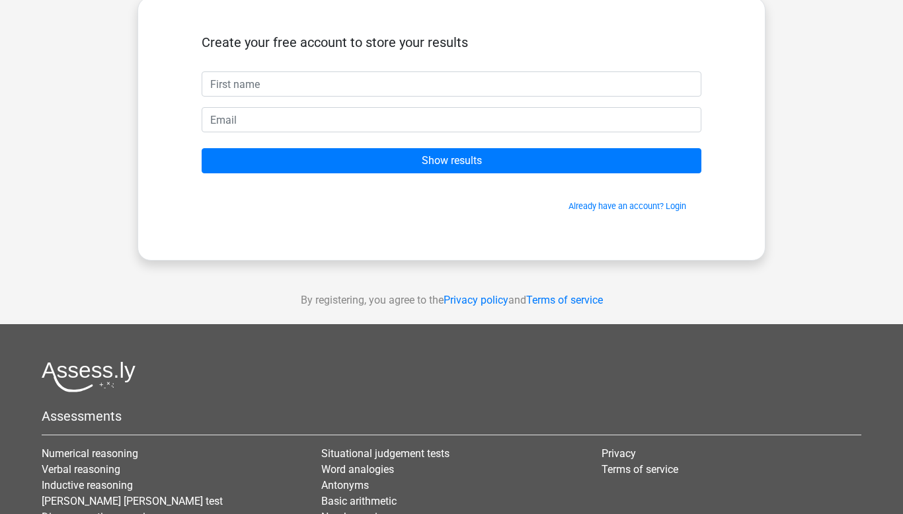
click at [309, 89] on input "text" at bounding box center [452, 83] width 500 height 25
type input "mozen"
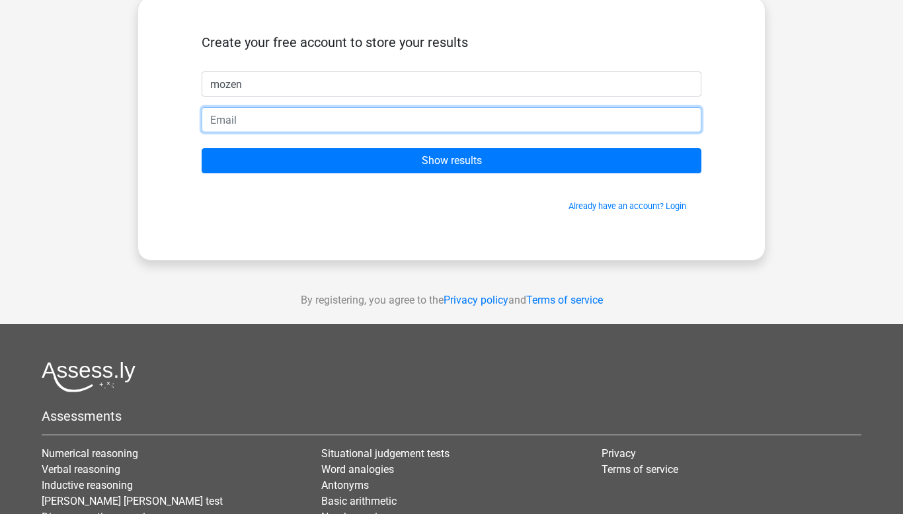
click at [247, 120] on input "email" at bounding box center [452, 119] width 500 height 25
type input "15gmozabu99@g.alsahwa.edu.om"
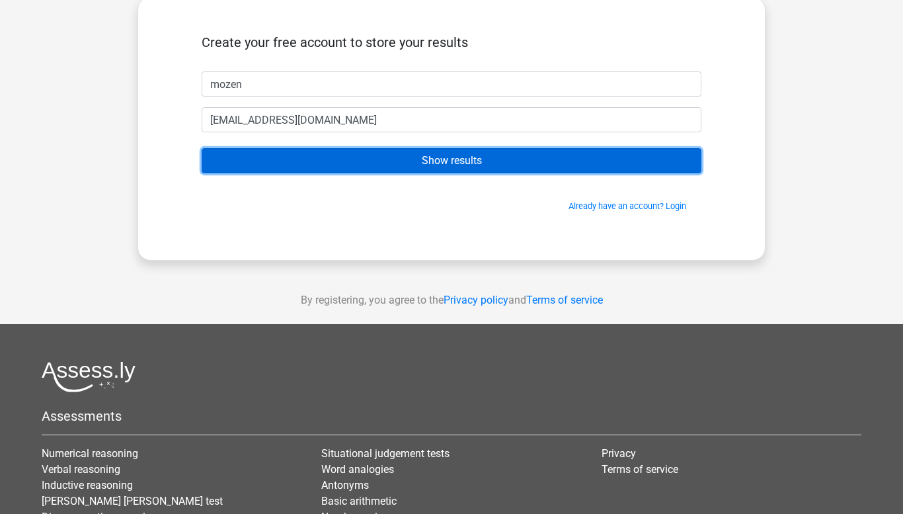
click at [393, 162] on input "Show results" at bounding box center [452, 160] width 500 height 25
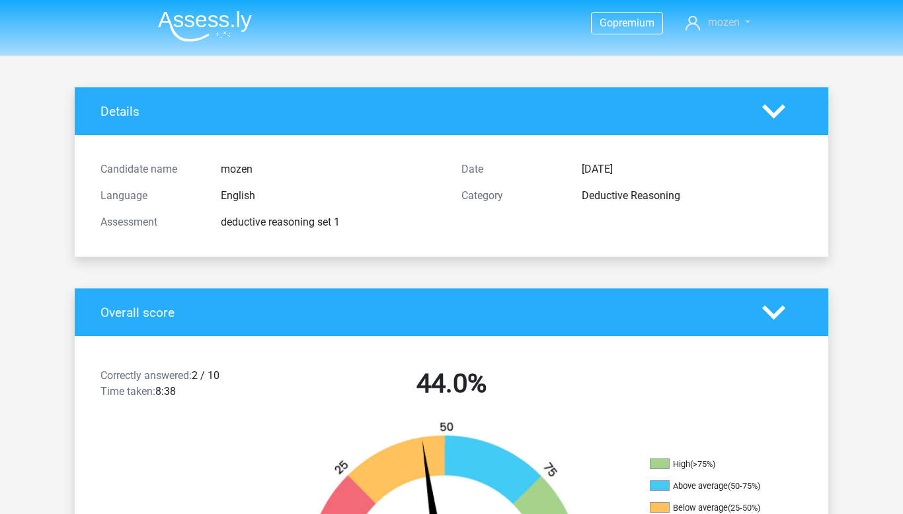
click at [723, 28] on span "mozen" at bounding box center [724, 22] width 32 height 13
